Goal: Task Accomplishment & Management: Use online tool/utility

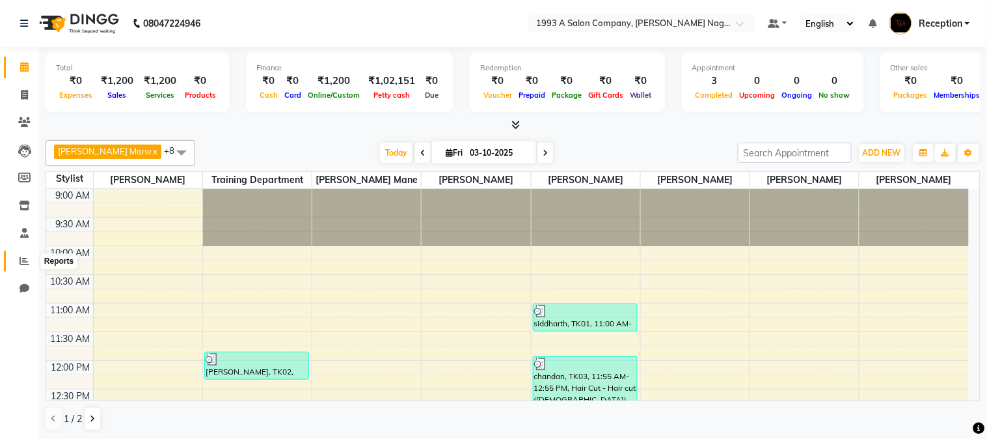
click at [17, 255] on span at bounding box center [24, 261] width 23 height 15
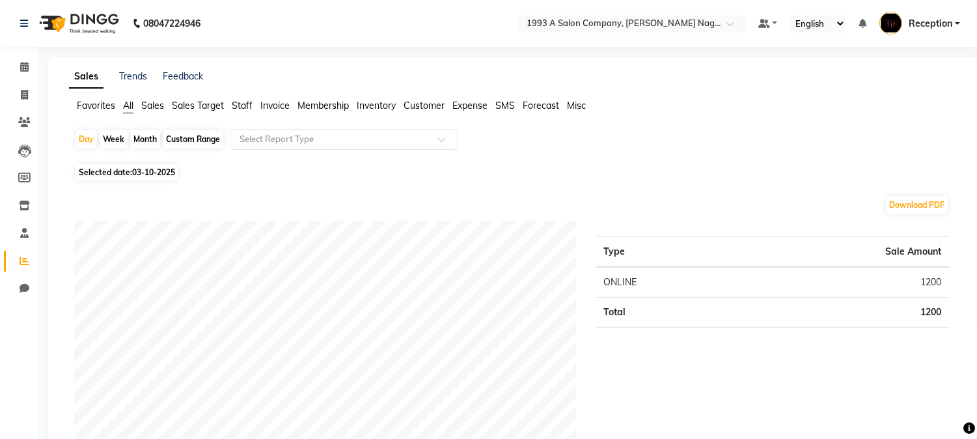
click at [148, 137] on div "Month" at bounding box center [145, 139] width 30 height 18
select select "10"
select select "2025"
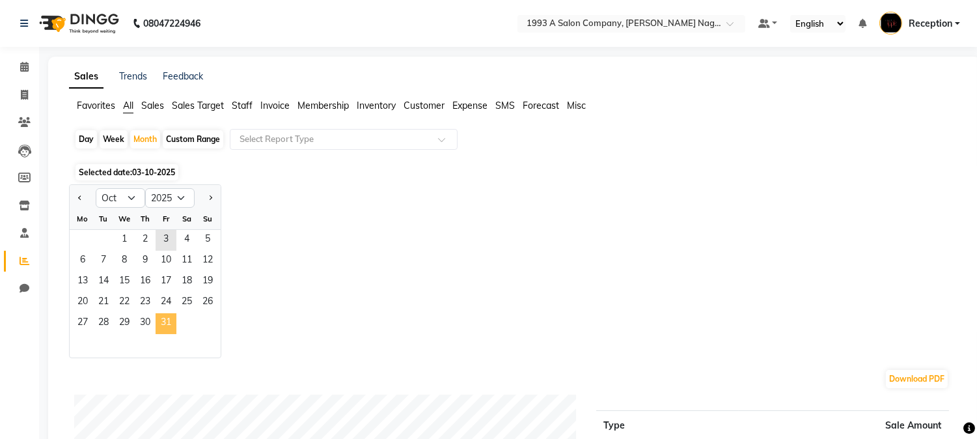
click at [168, 329] on span "31" at bounding box center [166, 323] width 21 height 21
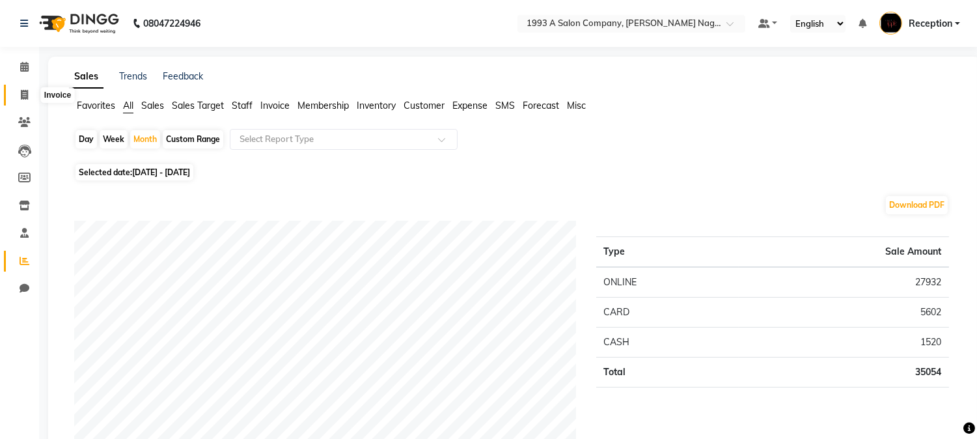
click at [21, 93] on icon at bounding box center [24, 95] width 7 height 10
select select "service"
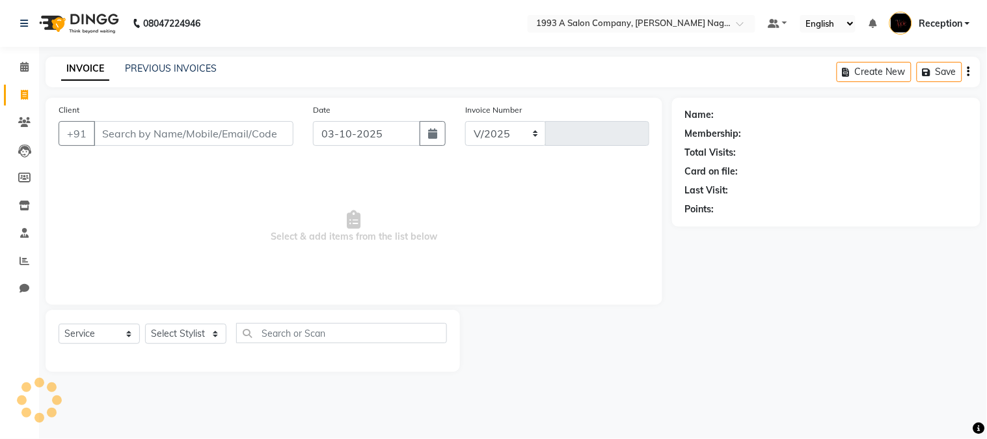
select select "144"
type input "2183"
